Goal: Information Seeking & Learning: Learn about a topic

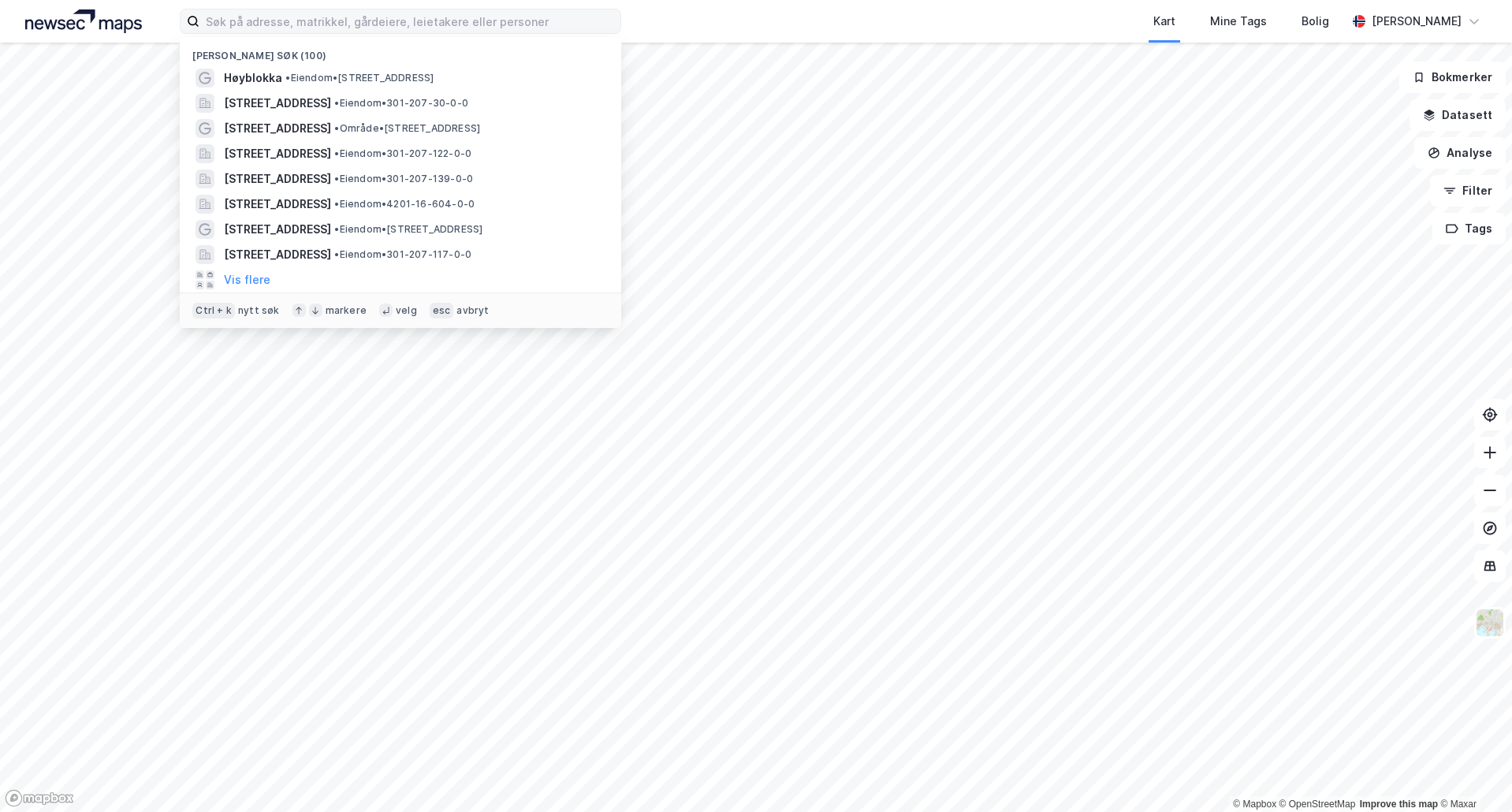
drag, startPoint x: 0, startPoint y: 0, endPoint x: 334, endPoint y: 21, distance: 334.7
click at [334, 21] on input at bounding box center [409, 21] width 421 height 24
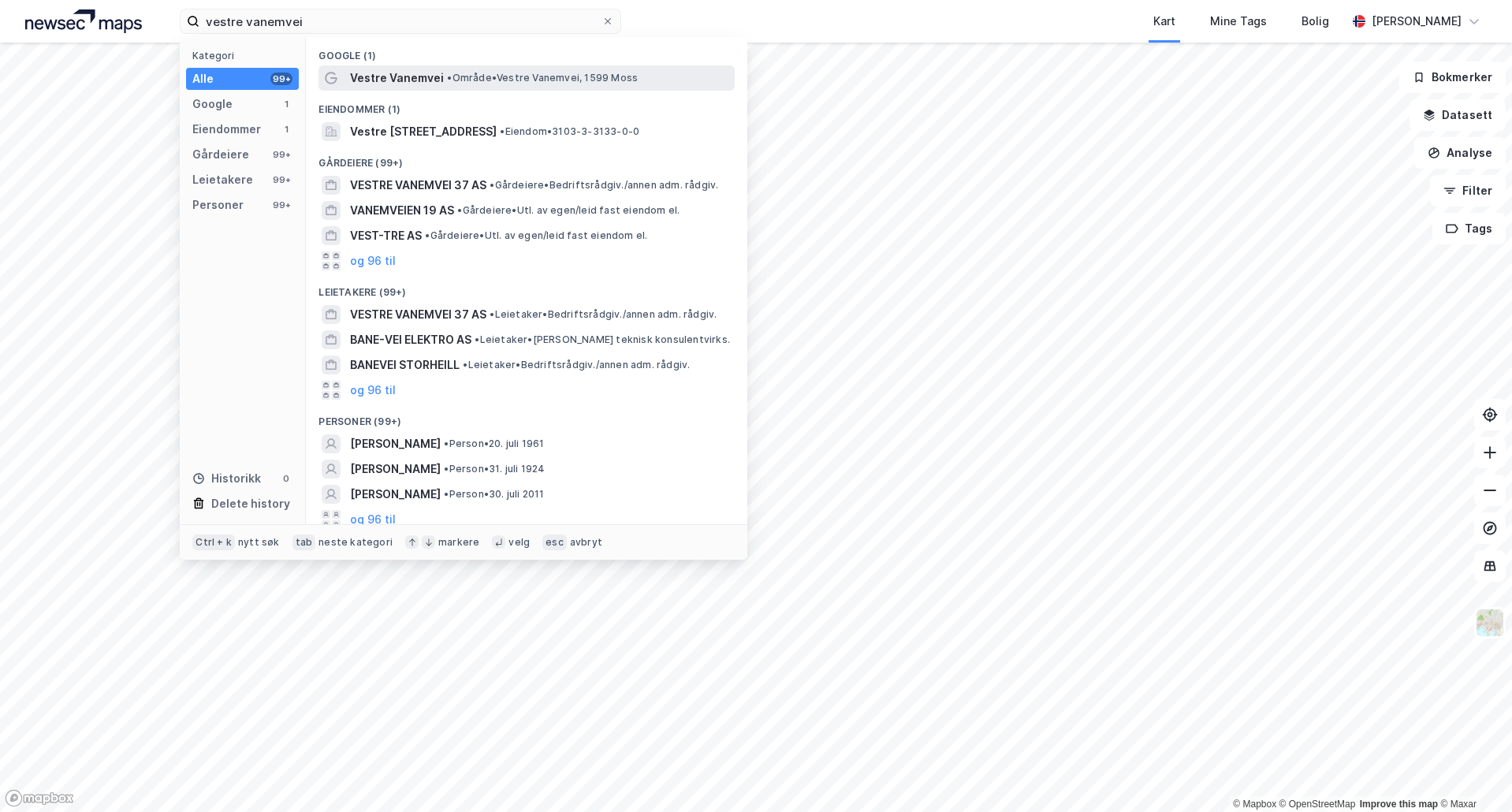
type input "vestre vanemvei"
click at [386, 82] on span "Vestre Vanemvei" at bounding box center [397, 78] width 94 height 19
